Goal: Task Accomplishment & Management: Manage account settings

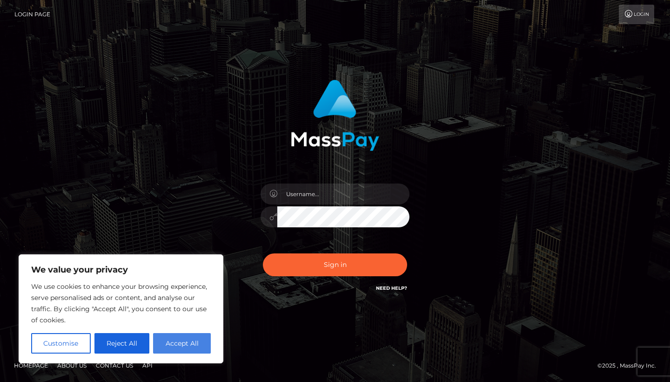
click at [158, 345] on button "Accept All" at bounding box center [182, 343] width 58 height 20
checkbox input "true"
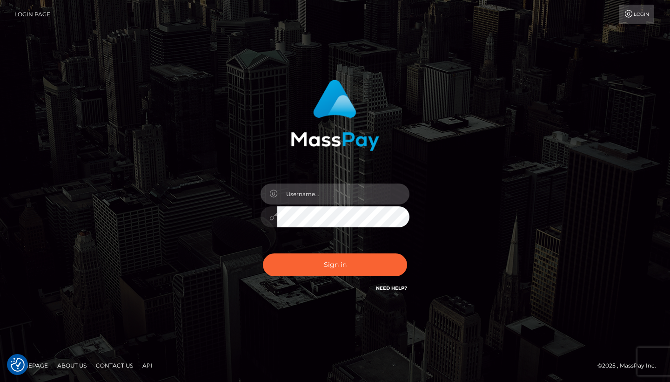
type input "[EMAIL_ADDRESS][DOMAIN_NAME]"
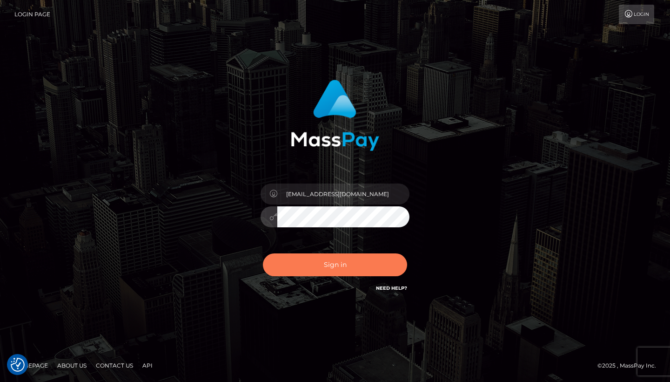
click at [314, 256] on button "Sign in" at bounding box center [335, 264] width 144 height 23
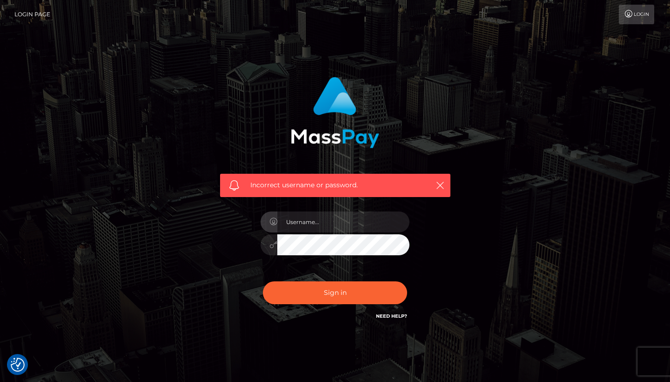
click at [442, 224] on div "Incorrect username or password." at bounding box center [335, 199] width 244 height 258
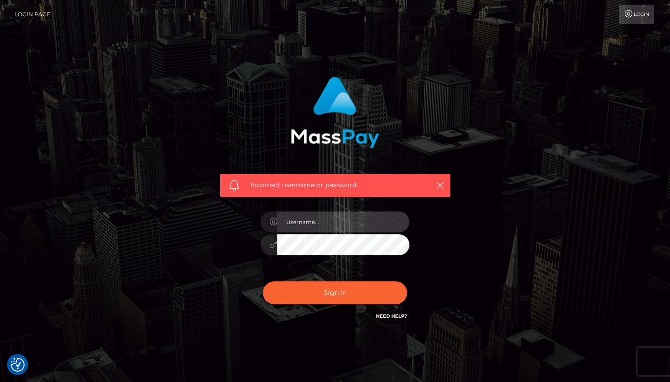
click at [312, 223] on input "text" at bounding box center [343, 221] width 132 height 21
type input "[EMAIL_ADDRESS][DOMAIN_NAME]"
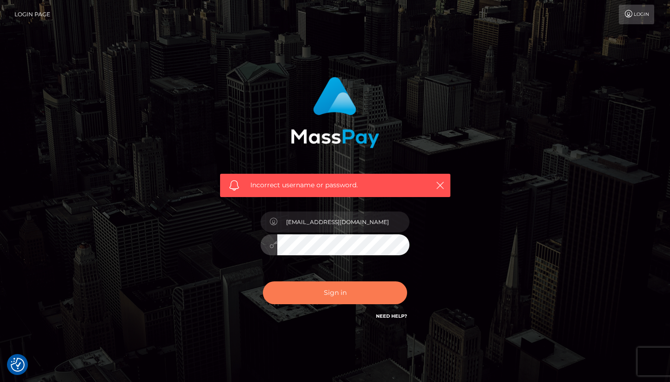
click at [312, 291] on button "Sign in" at bounding box center [335, 292] width 144 height 23
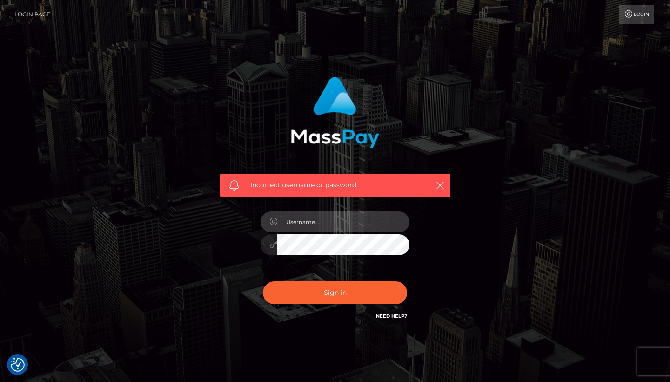
type input "[EMAIL_ADDRESS][DOMAIN_NAME]"
click at [239, 246] on div "Incorrect username or password. gigimaexx@outlook.com" at bounding box center [335, 199] width 244 height 258
click at [335, 292] on button "Sign in" at bounding box center [335, 292] width 144 height 23
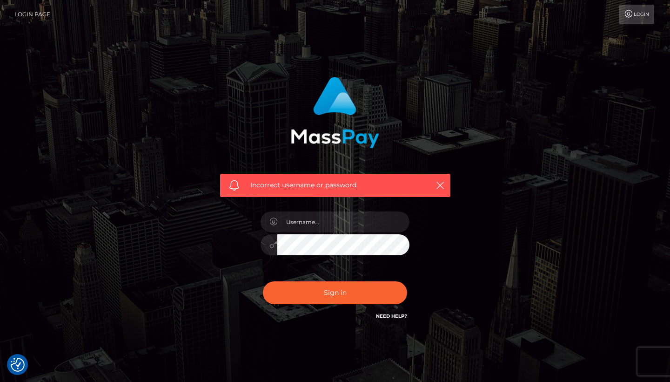
checkbox input "true"
click at [642, 16] on link "Login" at bounding box center [636, 15] width 35 height 20
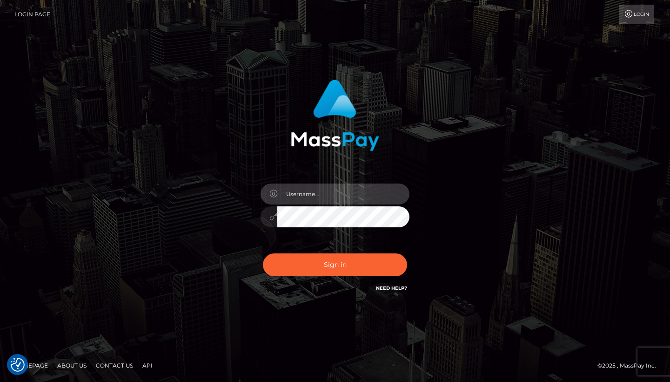
type input "[EMAIL_ADDRESS][DOMAIN_NAME]"
click at [321, 284] on div "Sign in Need Help?" at bounding box center [335, 268] width 163 height 41
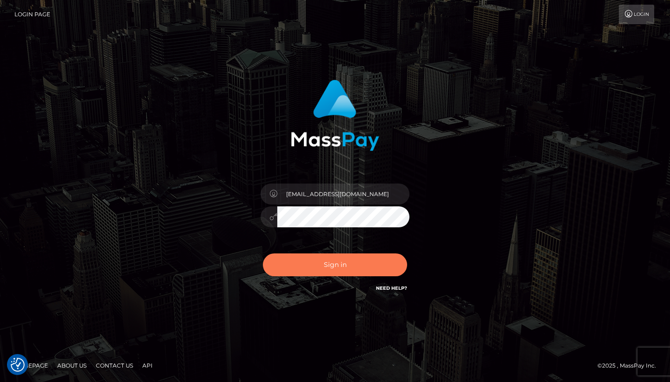
click at [321, 275] on button "Sign in" at bounding box center [335, 264] width 144 height 23
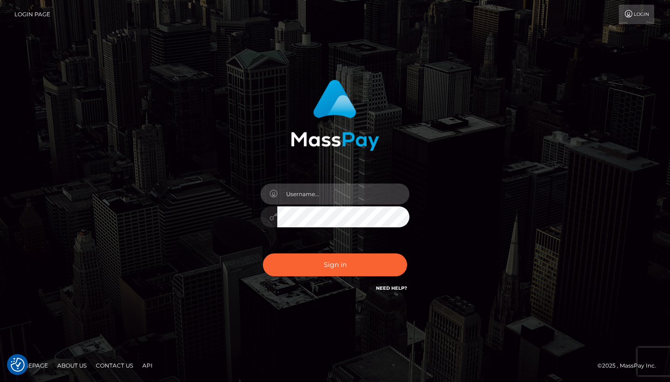
type input "[EMAIL_ADDRESS][DOMAIN_NAME]"
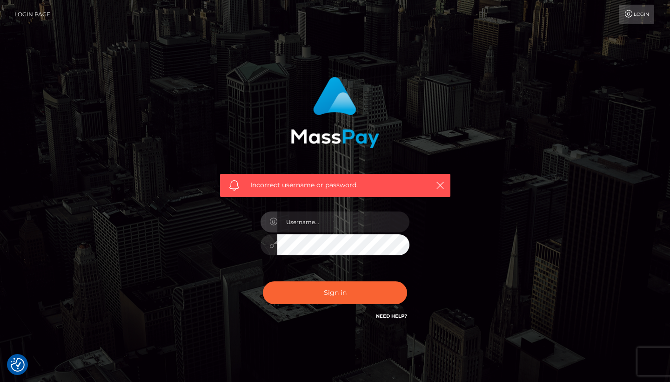
click at [36, 14] on link "Login Page" at bounding box center [32, 15] width 36 height 20
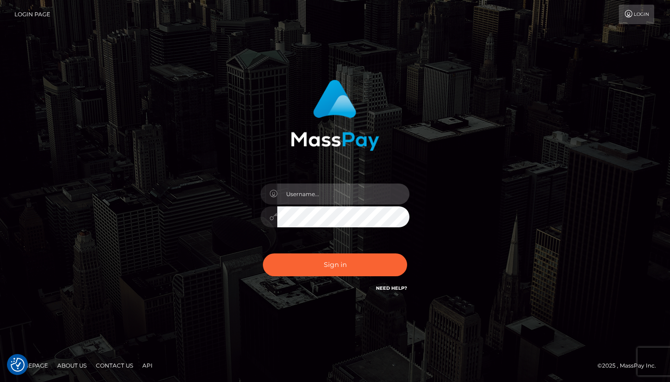
type input "gigimaexx@outlook.com"
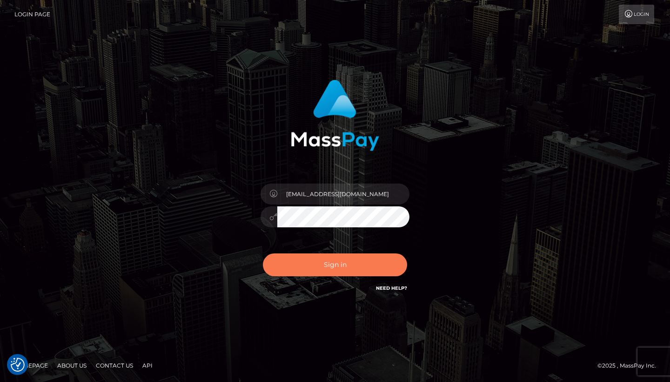
click at [317, 271] on button "Sign in" at bounding box center [335, 264] width 144 height 23
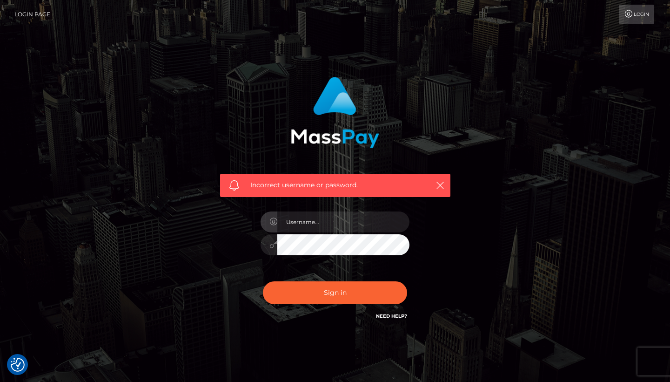
click at [376, 317] on link "Need Help?" at bounding box center [391, 316] width 31 height 6
